Goal: Browse casually: Explore the website without a specific task or goal

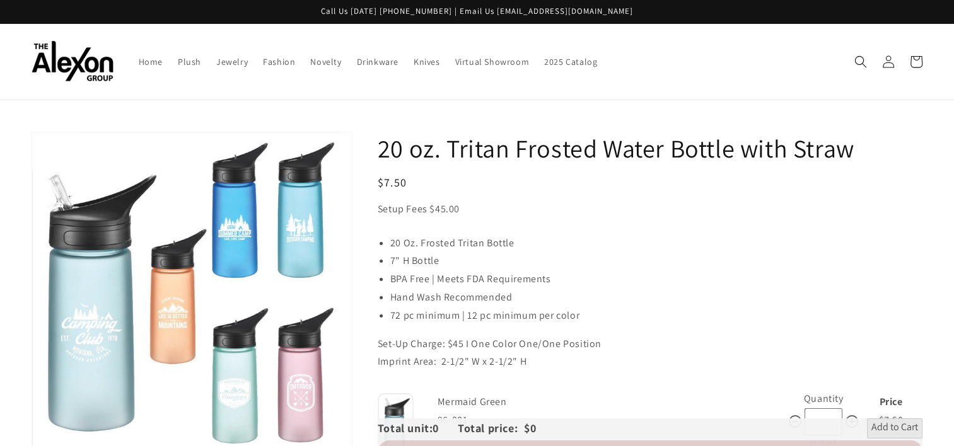
click at [66, 54] on img at bounding box center [73, 61] width 82 height 41
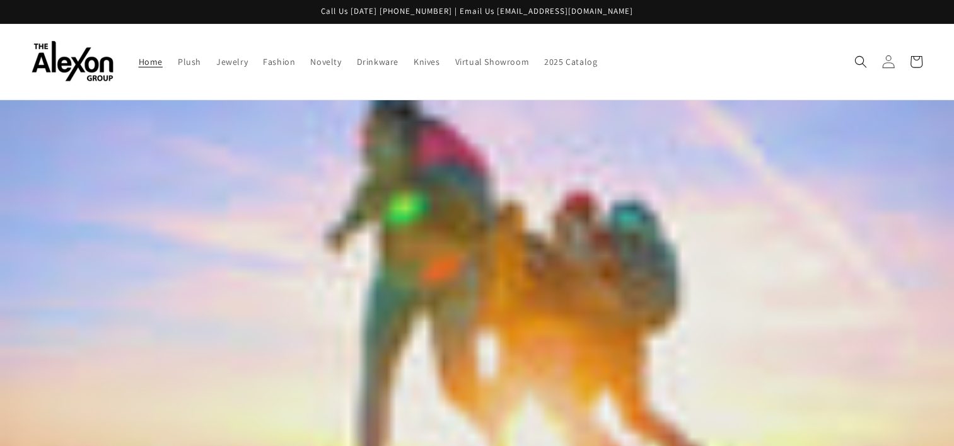
click at [889, 60] on icon at bounding box center [887, 61] width 13 height 13
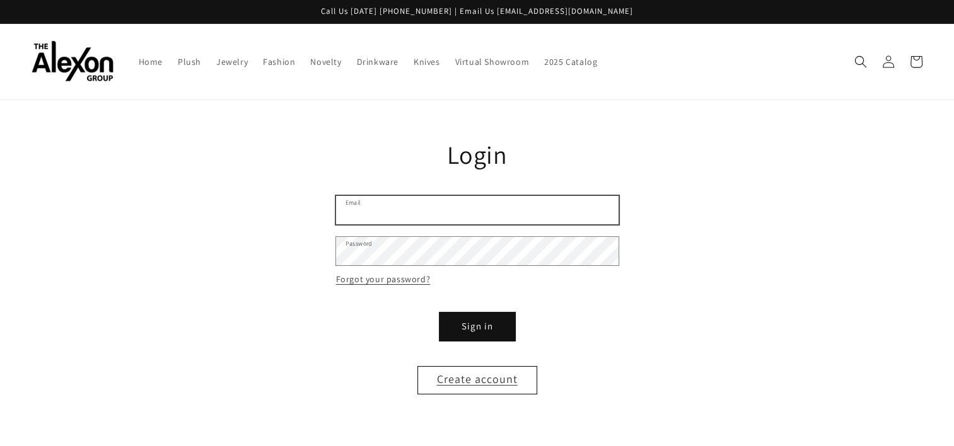
click at [474, 207] on input "Email" at bounding box center [477, 210] width 282 height 28
click at [57, 57] on img at bounding box center [73, 61] width 82 height 41
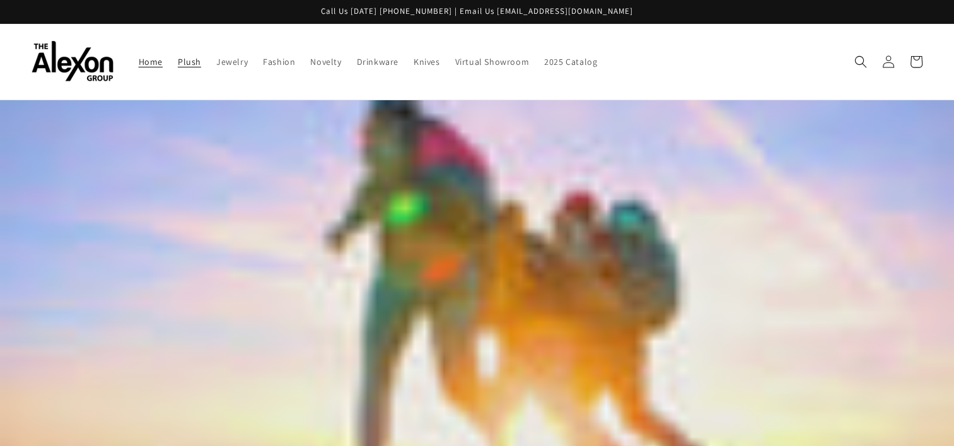
click at [178, 56] on span "Plush" at bounding box center [189, 61] width 23 height 11
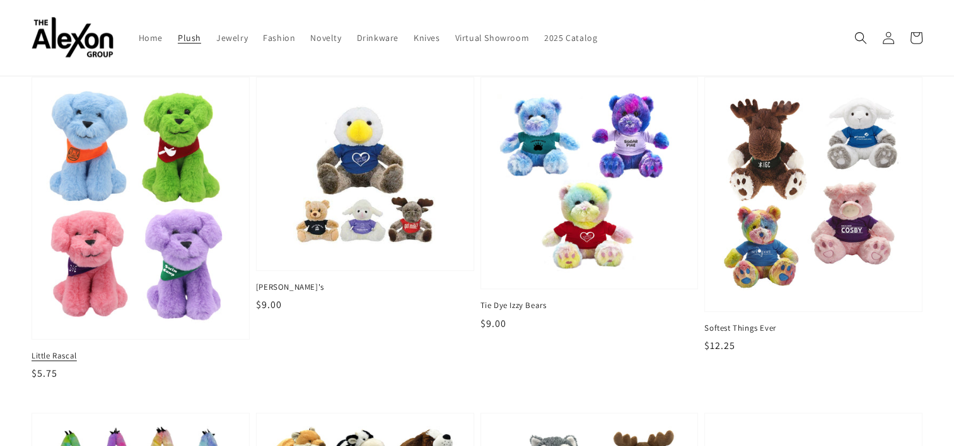
scroll to position [1071, 0]
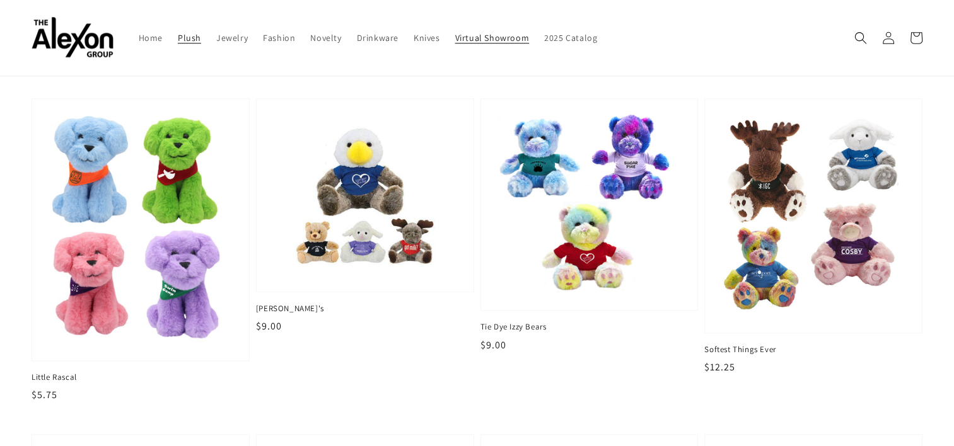
click at [466, 35] on span "Virtual Showroom" at bounding box center [492, 37] width 74 height 11
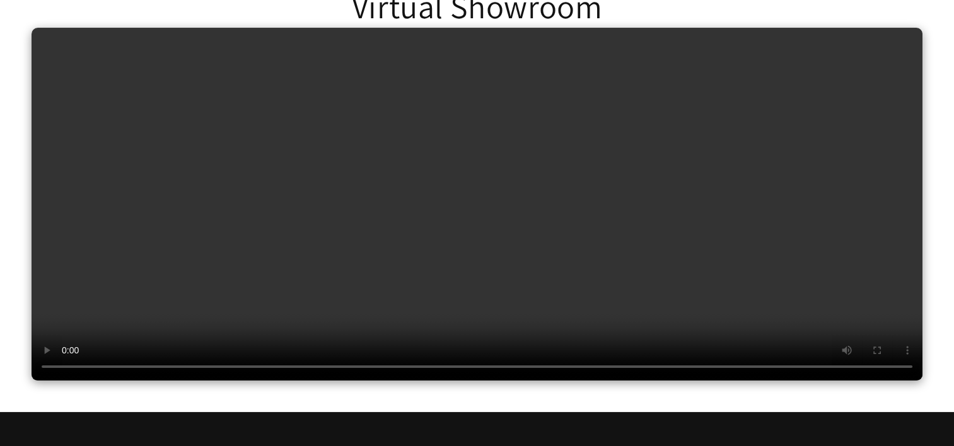
scroll to position [63, 0]
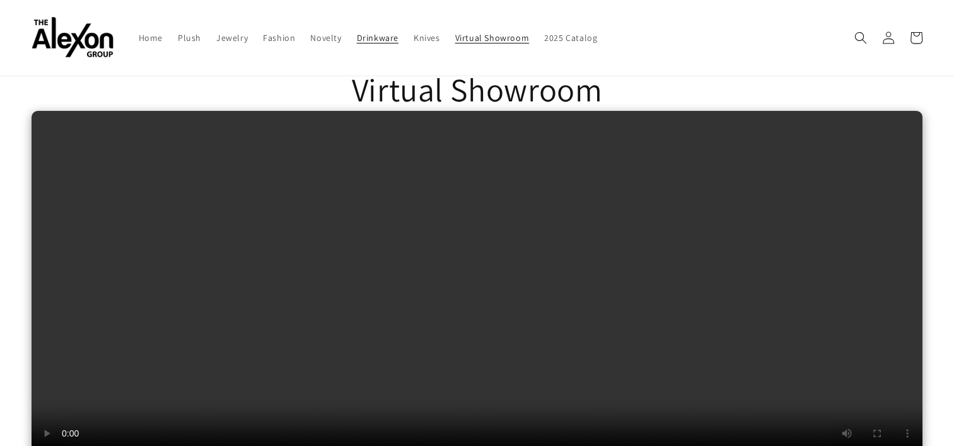
click at [360, 36] on span "Drinkware" at bounding box center [378, 37] width 42 height 11
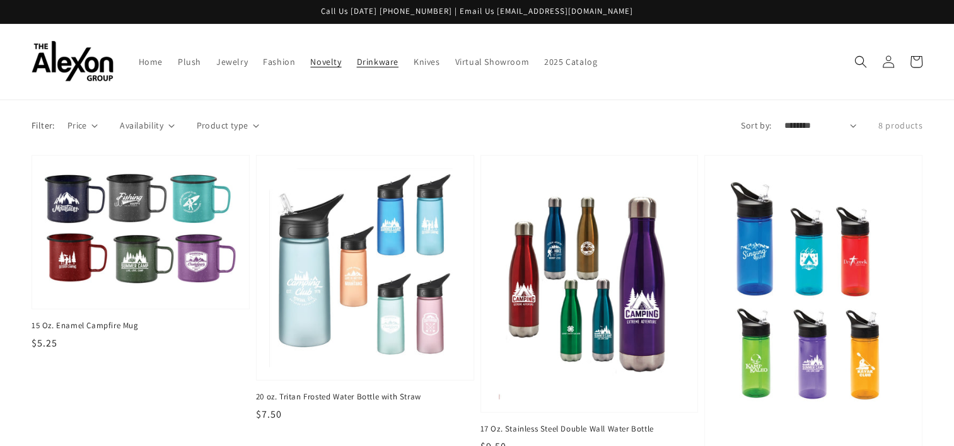
click at [310, 56] on span "Novelty" at bounding box center [325, 61] width 31 height 11
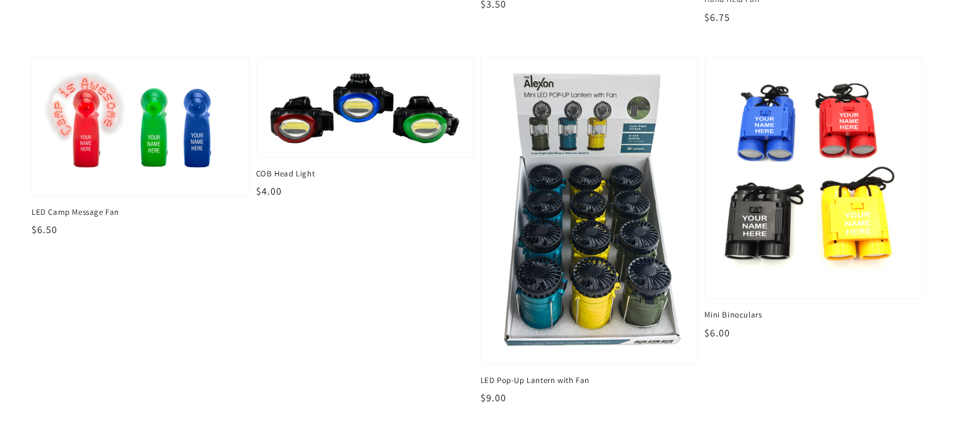
scroll to position [1765, 0]
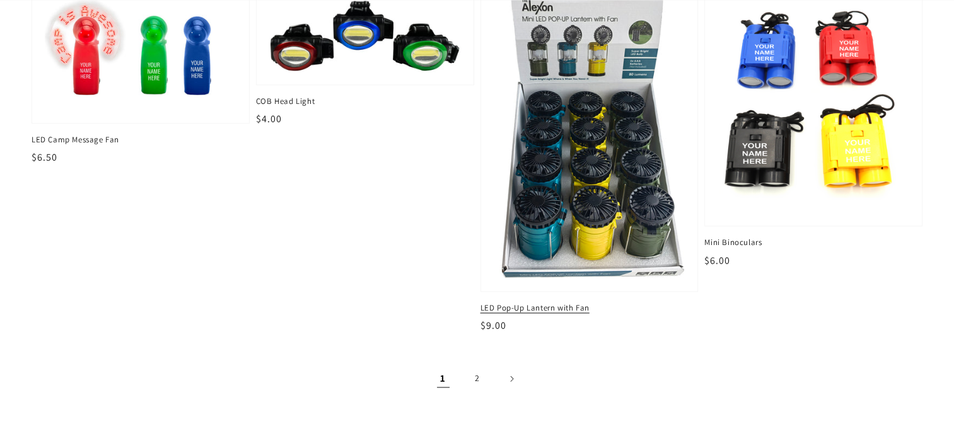
click at [583, 303] on span "LED Pop-Up Lantern with Fan" at bounding box center [589, 308] width 218 height 11
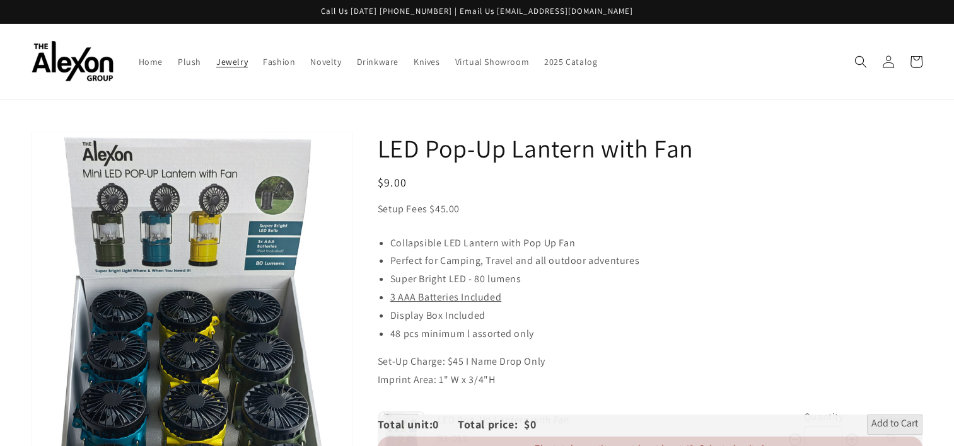
click at [209, 61] on link "Jewelry" at bounding box center [232, 62] width 47 height 26
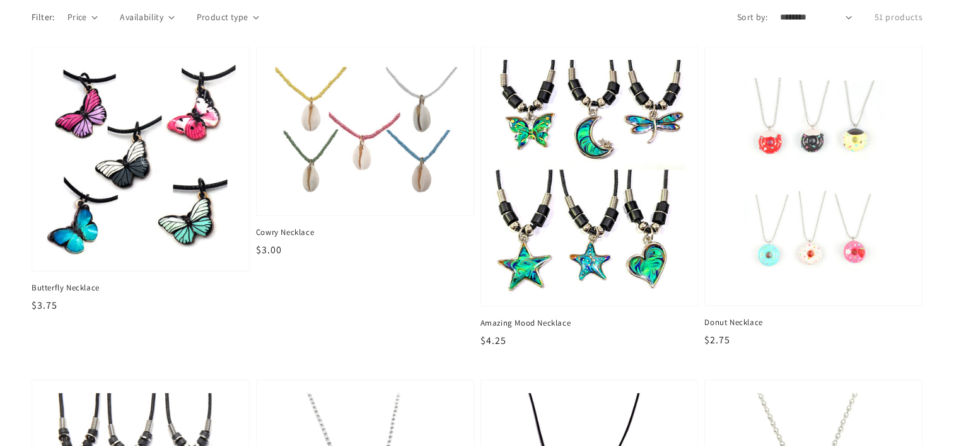
scroll to position [252, 0]
